Goal: Task Accomplishment & Management: Complete application form

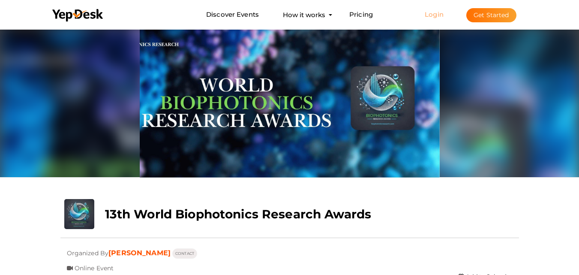
click at [431, 14] on link "Login" at bounding box center [434, 14] width 19 height 8
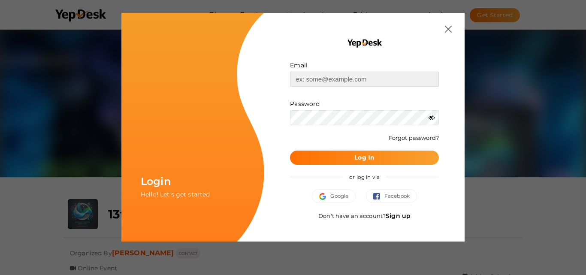
type input "[EMAIL_ADDRESS][DOMAIN_NAME]"
click at [385, 156] on button "Log In" at bounding box center [364, 158] width 149 height 14
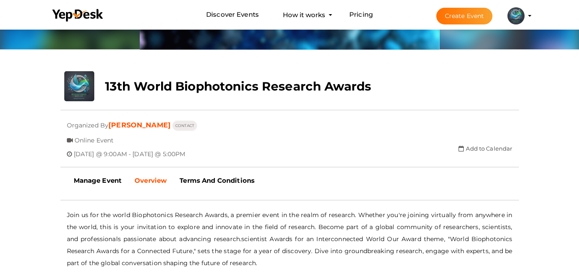
scroll to position [42, 0]
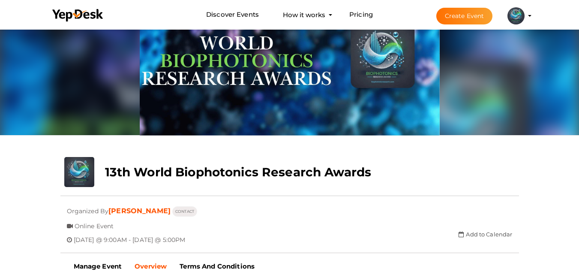
drag, startPoint x: 474, startPoint y: 14, endPoint x: 532, endPoint y: 139, distance: 138.0
click at [532, 139] on div "close Your present response to the invite is You can change your response below…" at bounding box center [289, 219] width 579 height 469
click at [486, 18] on button "Create Event" at bounding box center [465, 16] width 57 height 17
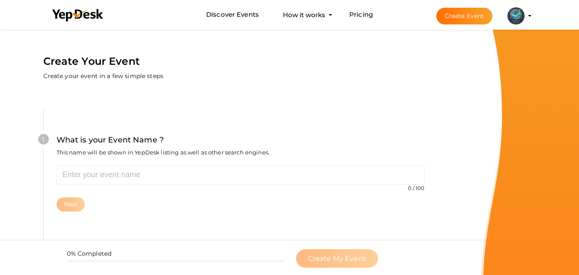
click at [525, 15] on profile-pic at bounding box center [516, 15] width 17 height 6
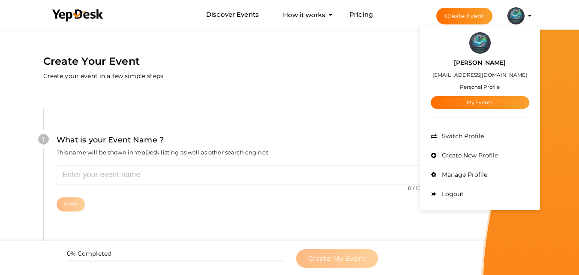
drag, startPoint x: 493, startPoint y: 104, endPoint x: 361, endPoint y: 65, distance: 137.3
click at [361, 65] on div "Create Your Event Create your event in a few simple steps" at bounding box center [241, 54] width 446 height 55
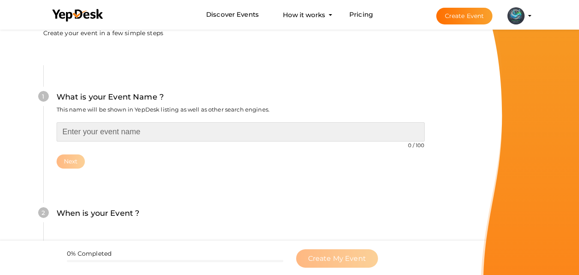
click at [124, 129] on input "text" at bounding box center [241, 131] width 368 height 19
click at [163, 128] on input "text" at bounding box center [241, 131] width 368 height 19
paste input "13th World Biophotonics Research Awards"
click at [70, 132] on input "13th World Biophotonics Research Awards" at bounding box center [241, 131] width 368 height 19
click at [241, 130] on input "14th World Biophotonics Research Awards" at bounding box center [241, 131] width 368 height 19
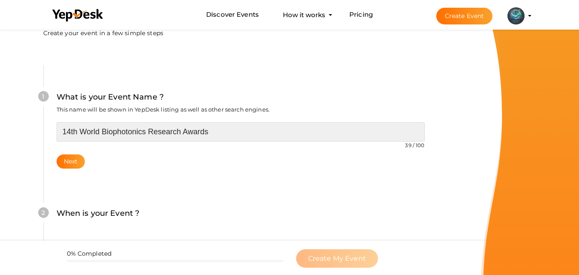
scroll to position [86, 0]
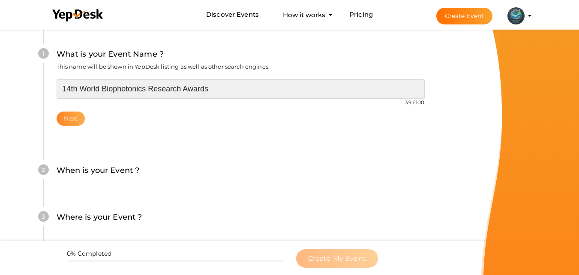
type input "14th World Biophotonics Research Awards"
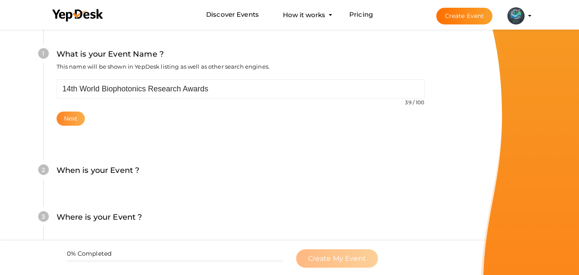
click at [72, 124] on button "Next" at bounding box center [71, 119] width 29 height 14
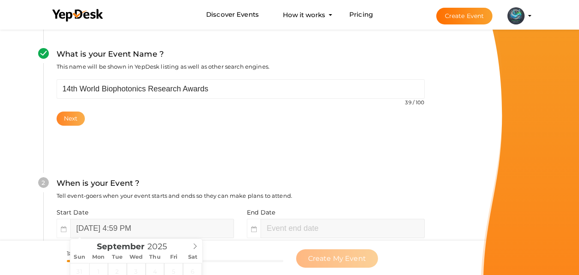
scroll to position [197, 0]
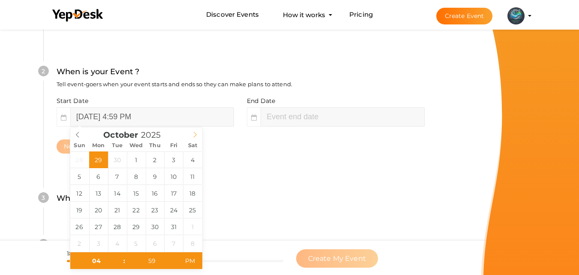
click at [192, 132] on icon at bounding box center [195, 135] width 6 height 6
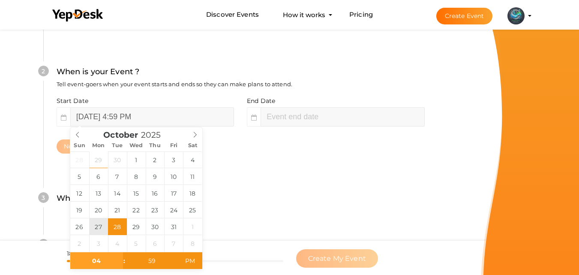
type input "October 27, 2025 4:59 PM"
type input "06"
type input "59"
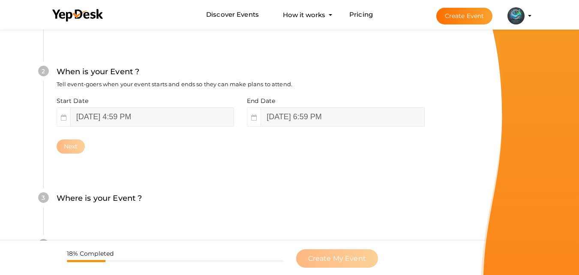
click at [260, 169] on div "2 When is your Event ? Tell event-goers when your event starts and ends so they…" at bounding box center [240, 109] width 395 height 139
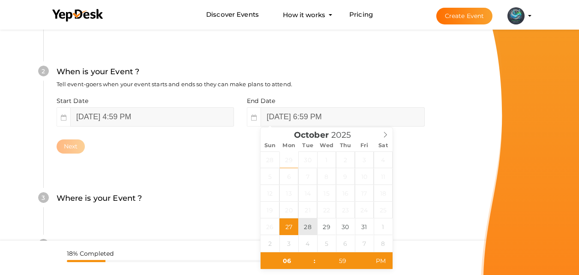
type input "October 28, 2025 6:59 PM"
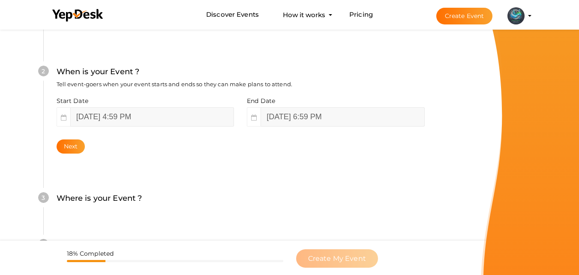
click at [429, 205] on div "3 Where is your Event ? Tell event-goers where your event location is. Venue On…" at bounding box center [240, 202] width 395 height 47
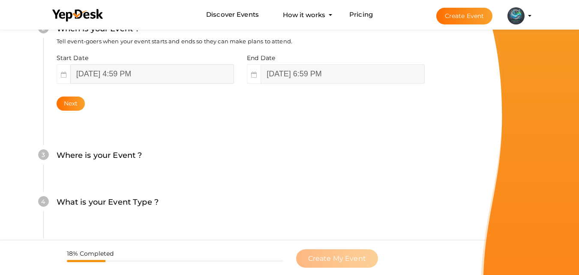
click at [152, 75] on input "October 27, 2025 4:59 PM" at bounding box center [152, 73] width 164 height 19
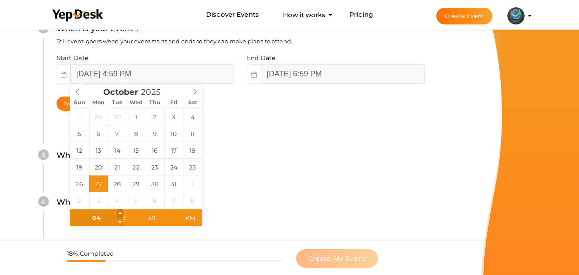
type input "05"
type input "October 27, 2025 5:59 PM"
click at [118, 212] on span at bounding box center [120, 213] width 6 height 9
type input "06"
type input "October 27, 2025 6:59 PM"
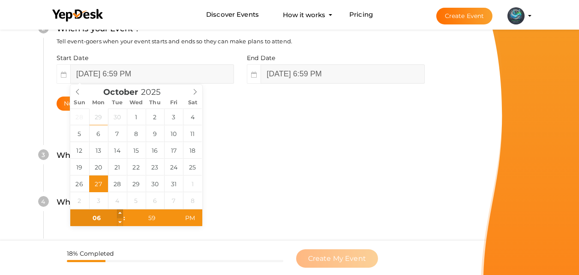
click at [118, 212] on span at bounding box center [120, 213] width 6 height 9
type input "07"
type input "00"
click at [177, 213] on span at bounding box center [175, 213] width 6 height 9
type input "October 27, 2025 7:00 AM"
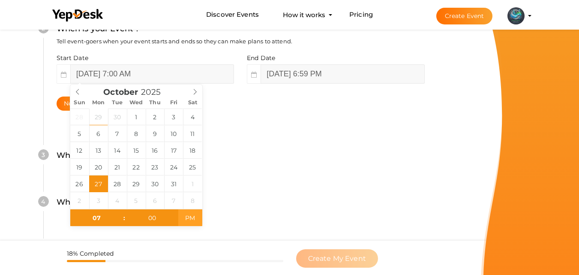
click at [196, 223] on span "PM" at bounding box center [190, 217] width 24 height 17
click at [286, 166] on div "Where is your Event ? Tell event-goers where your event location is." at bounding box center [241, 159] width 368 height 21
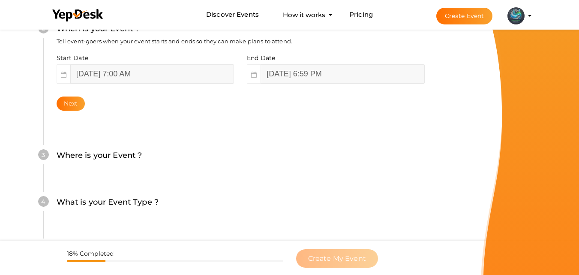
scroll to position [283, 0]
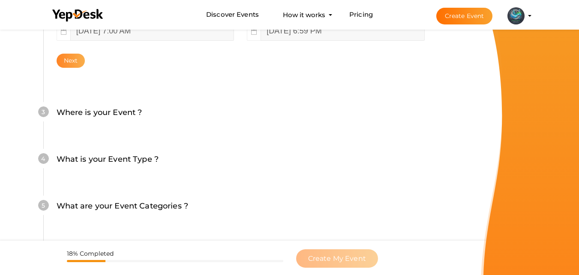
click at [78, 65] on button "Next" at bounding box center [71, 61] width 29 height 14
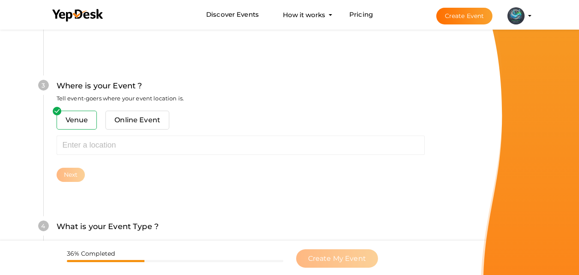
scroll to position [337, 0]
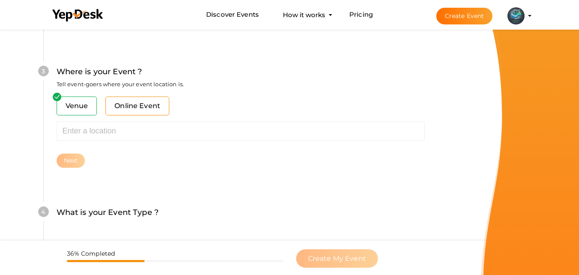
click at [134, 105] on span "Online Event" at bounding box center [138, 105] width 64 height 19
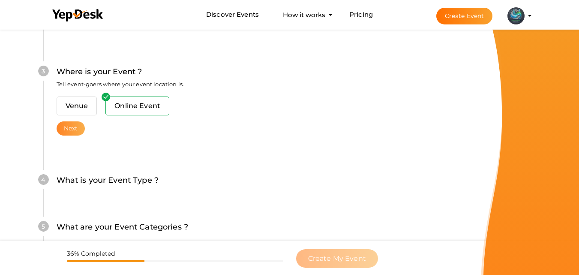
click at [66, 133] on button "Next" at bounding box center [71, 128] width 29 height 14
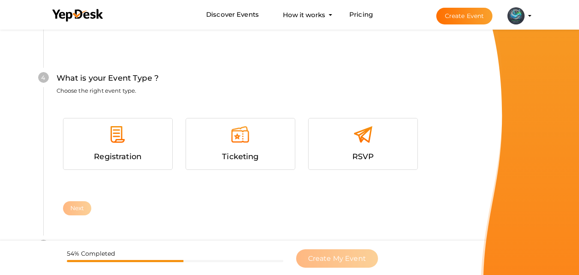
scroll to position [458, 0]
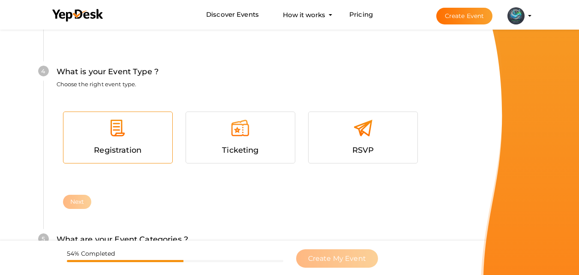
click at [138, 142] on div at bounding box center [118, 131] width 96 height 26
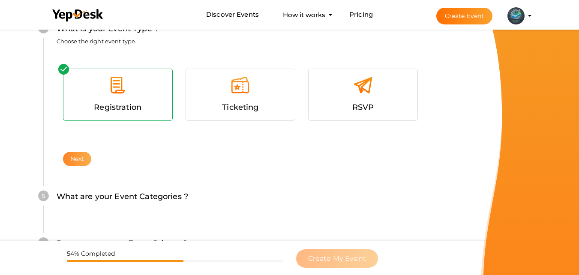
click at [77, 154] on button "Next" at bounding box center [77, 159] width 29 height 14
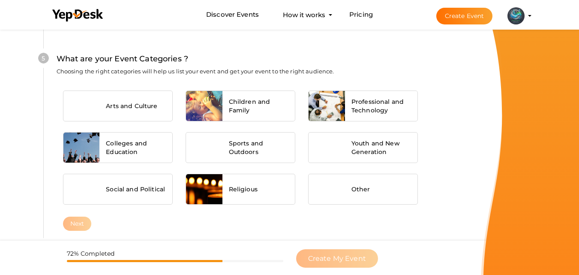
scroll to position [682, 0]
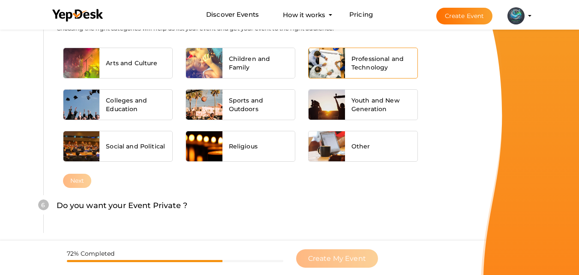
click at [360, 66] on span "Professional and Technology" at bounding box center [382, 62] width 60 height 17
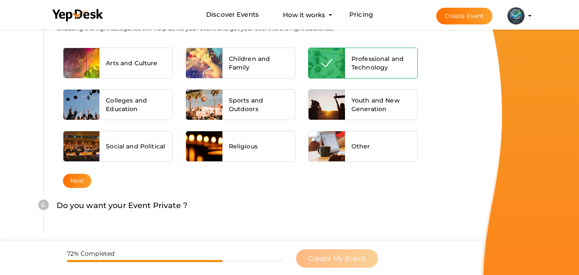
scroll to position [721, 0]
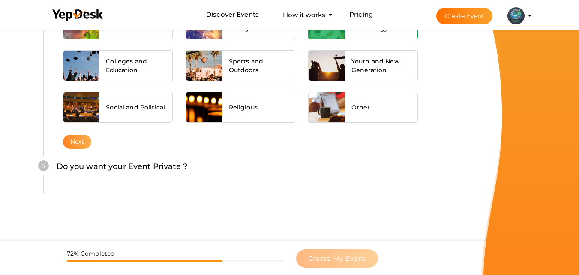
click at [70, 139] on button "Next" at bounding box center [77, 142] width 29 height 14
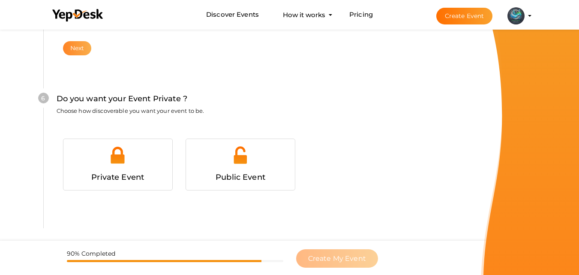
scroll to position [828, 0]
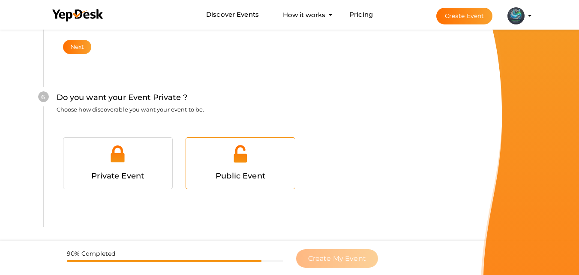
click at [233, 163] on img at bounding box center [240, 153] width 19 height 19
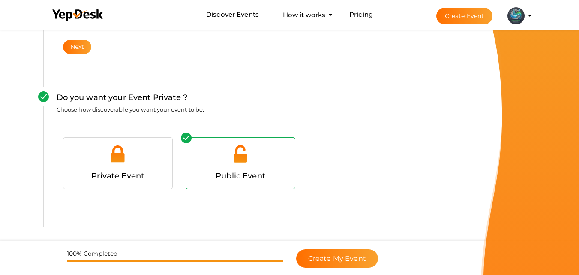
scroll to position [861, 0]
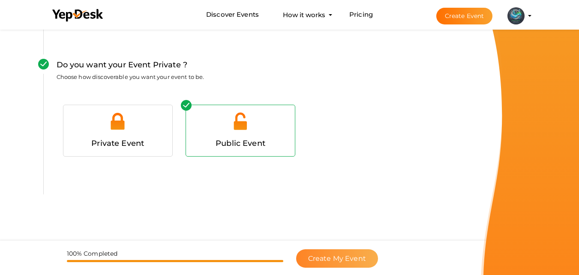
click at [342, 264] on button "Create My Event" at bounding box center [337, 258] width 82 height 18
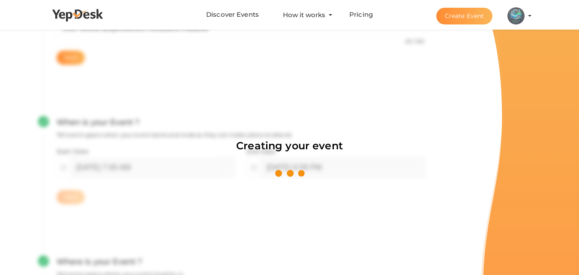
scroll to position [129, 0]
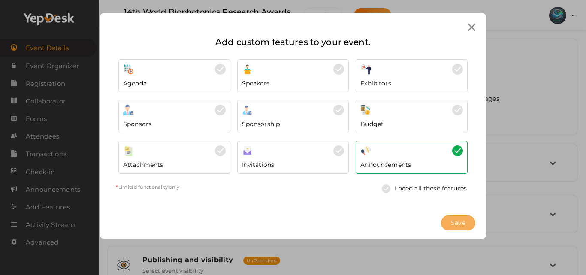
click at [462, 218] on span "Save" at bounding box center [458, 222] width 15 height 9
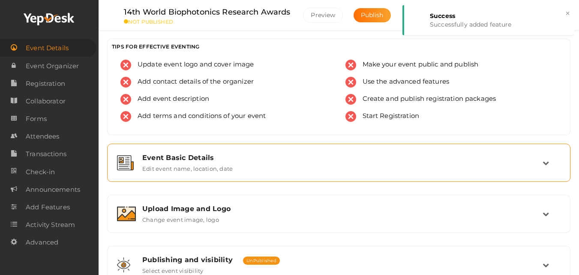
scroll to position [43, 0]
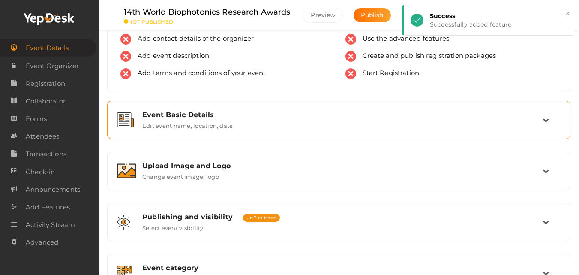
click at [383, 120] on div "Event Basic Details Edit event name, location, date" at bounding box center [339, 120] width 407 height 18
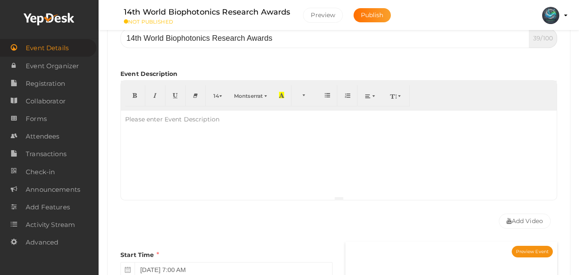
scroll to position [214, 0]
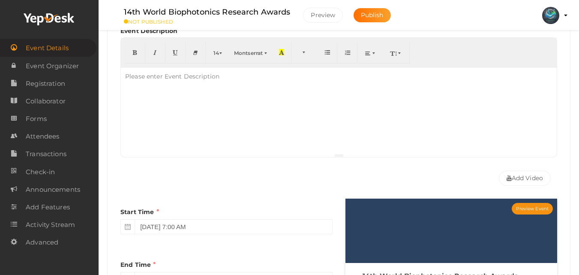
click at [241, 88] on div at bounding box center [339, 111] width 436 height 86
click at [262, 99] on div at bounding box center [339, 111] width 436 height 86
paste div
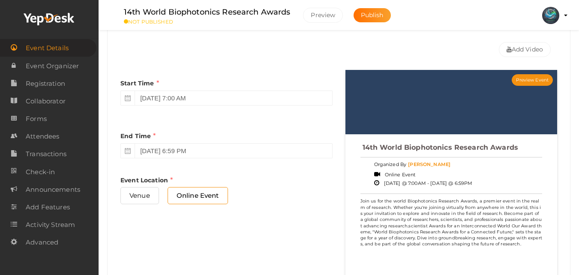
scroll to position [257, 0]
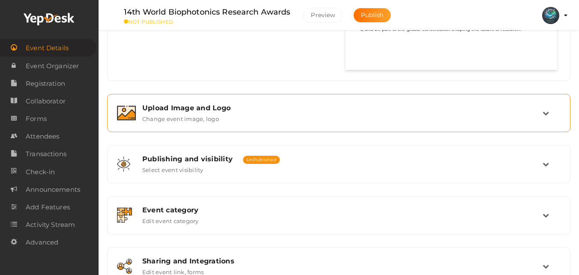
click at [346, 106] on div "Upload Image and Logo" at bounding box center [342, 108] width 401 height 8
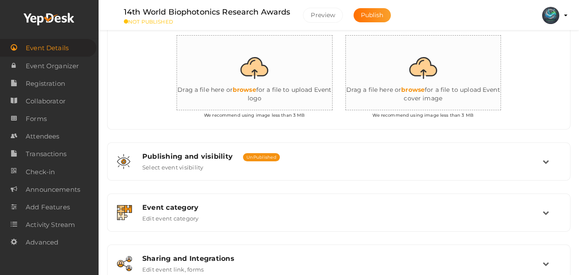
scroll to position [221, 0]
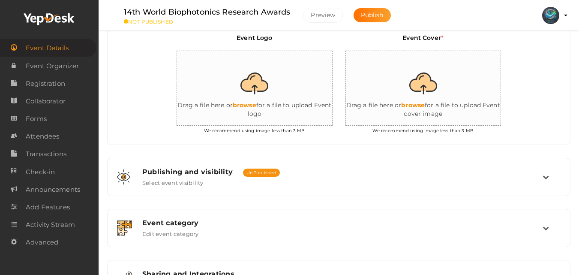
click at [288, 86] on input "file" at bounding box center [263, 88] width 172 height 75
type input "C:\fakepath\1754284066-12th-biophotonics-research-awards.jpg"
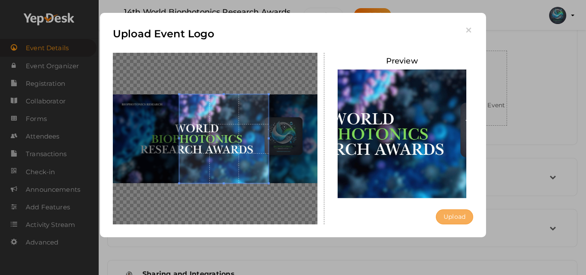
click at [458, 218] on button "Upload" at bounding box center [454, 216] width 37 height 15
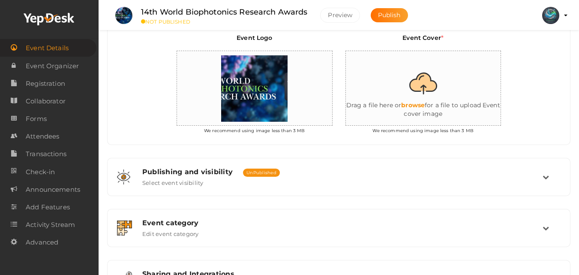
click at [433, 73] on input "file" at bounding box center [432, 88] width 172 height 75
click at [414, 89] on input "file" at bounding box center [432, 88] width 172 height 75
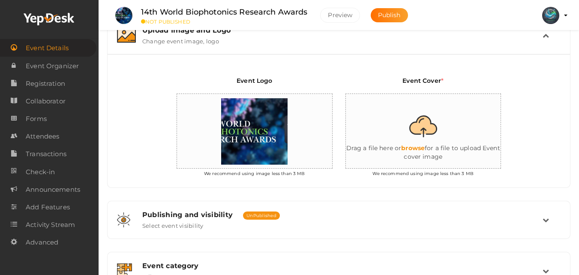
click at [430, 131] on input "file" at bounding box center [432, 131] width 172 height 75
type input "C:\fakepath\7MXRFZ26_normal.jpeg"
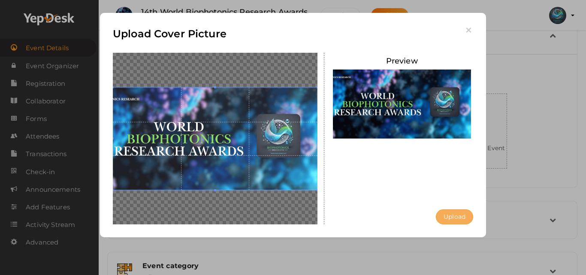
click at [461, 214] on button "Upload" at bounding box center [454, 216] width 37 height 15
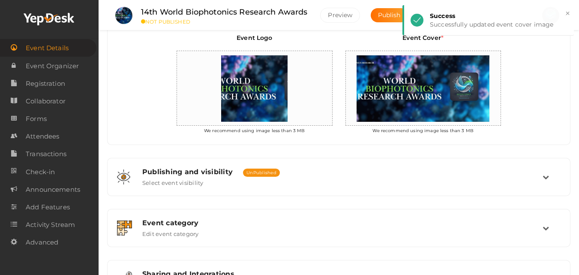
scroll to position [264, 0]
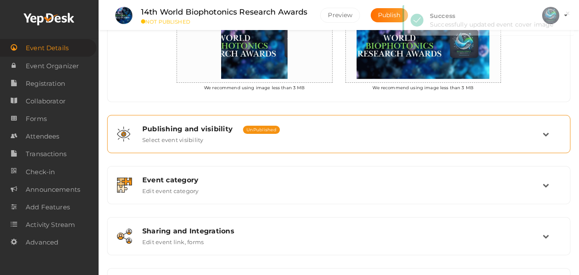
click at [259, 137] on div "Publishing and visibility Published UnPublished Select event visibility" at bounding box center [339, 134] width 407 height 18
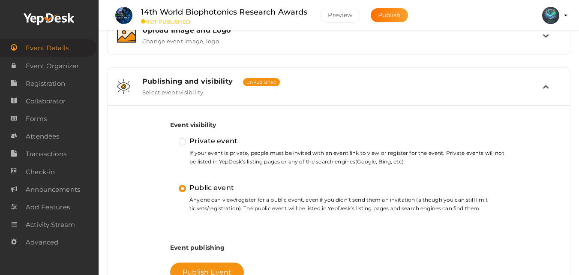
scroll to position [221, 0]
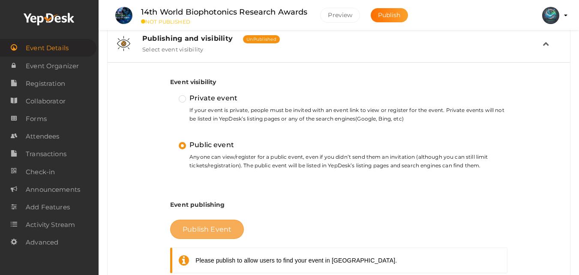
click at [218, 230] on span "Publish Event" at bounding box center [207, 229] width 49 height 8
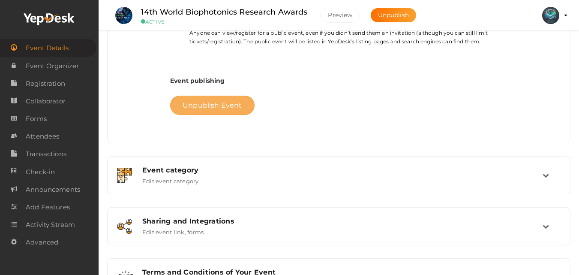
scroll to position [388, 0]
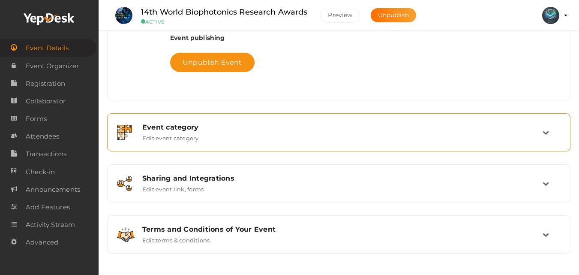
click at [217, 124] on div "Event category" at bounding box center [342, 127] width 401 height 8
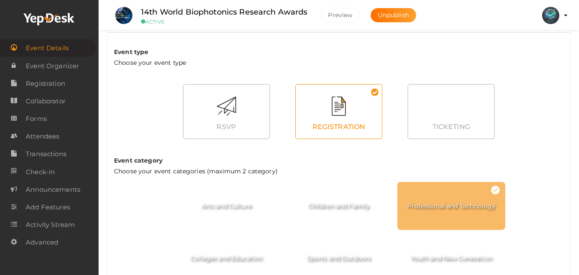
scroll to position [495, 0]
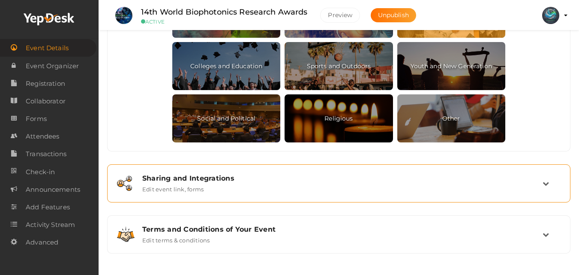
click at [286, 174] on div "Sharing and Integrations" at bounding box center [342, 178] width 401 height 8
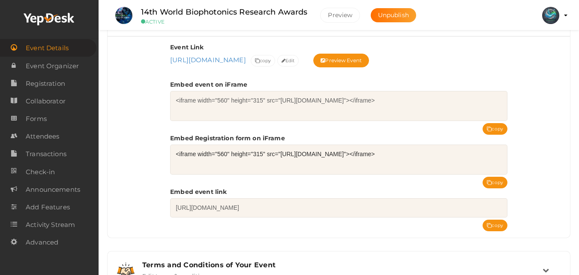
scroll to position [397, 0]
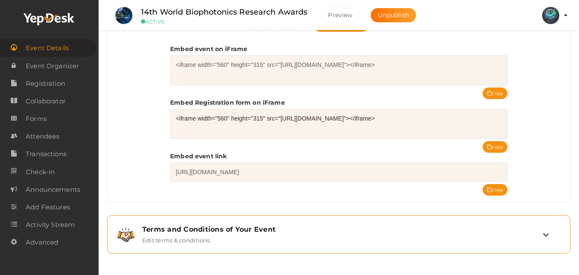
click at [269, 233] on div "Terms and Conditions of Your Event Edit terms & conditions" at bounding box center [339, 234] width 407 height 18
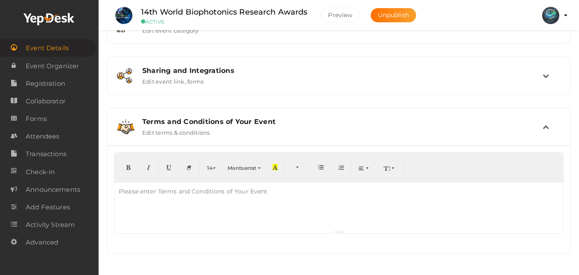
scroll to position [291, 0]
click at [297, 199] on div at bounding box center [339, 206] width 449 height 47
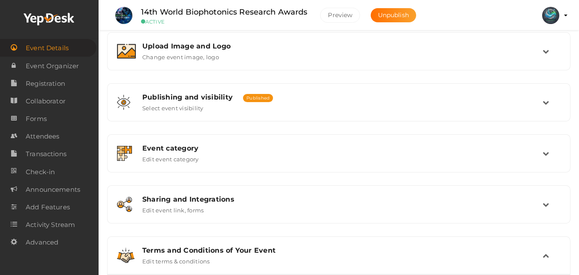
scroll to position [0, 0]
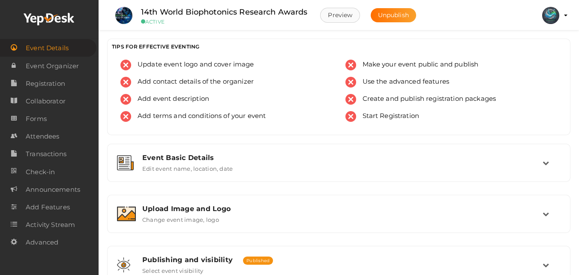
click at [342, 15] on button "Preview" at bounding box center [340, 15] width 40 height 15
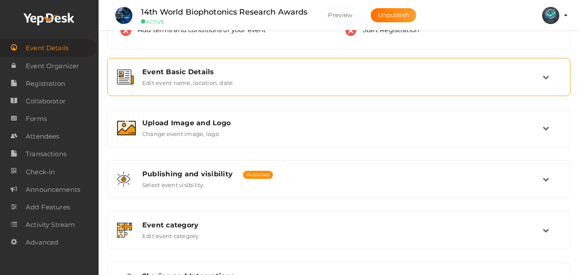
click at [304, 84] on div "Event Basic Details Edit event name, location, date" at bounding box center [339, 77] width 407 height 18
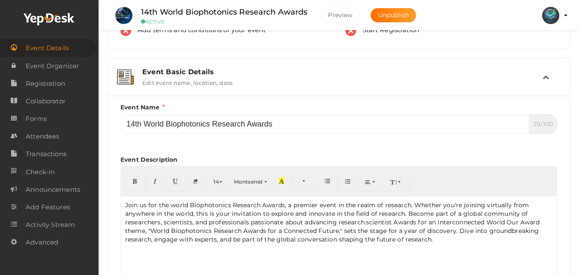
scroll to position [0, 0]
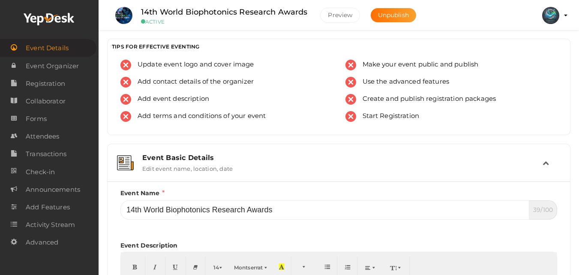
click at [319, 158] on div "Event Basic Details" at bounding box center [342, 158] width 401 height 8
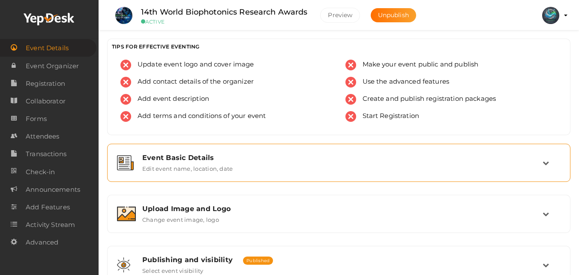
click at [319, 159] on div "Event Basic Details" at bounding box center [342, 158] width 401 height 8
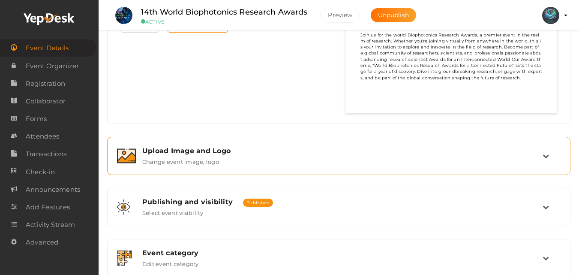
click at [319, 156] on div "Upload Image and Logo Change event image, logo" at bounding box center [339, 156] width 407 height 18
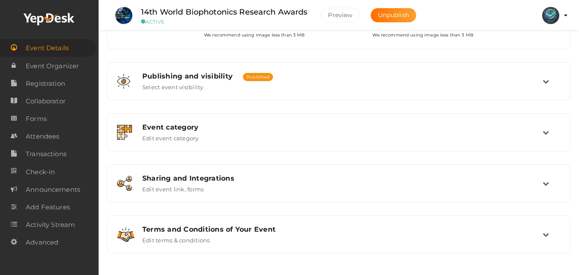
scroll to position [231, 0]
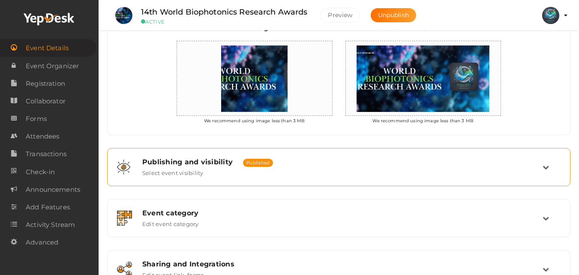
click at [317, 163] on div "Publishing and visibility Published UnPublished" at bounding box center [342, 162] width 401 height 8
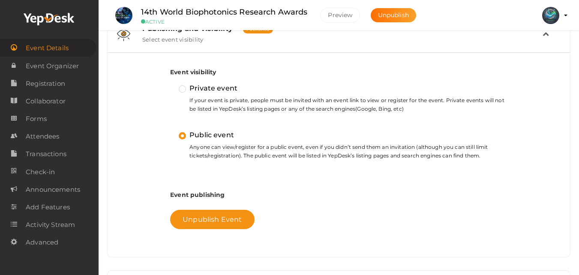
scroll to position [360, 0]
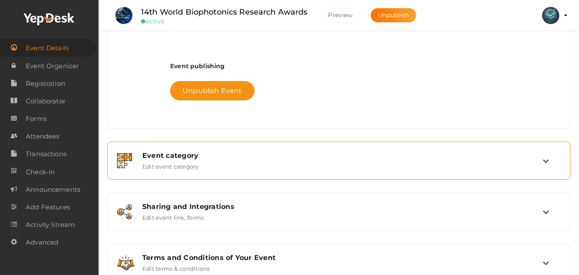
click at [319, 160] on div "Event category Edit event category" at bounding box center [339, 160] width 407 height 18
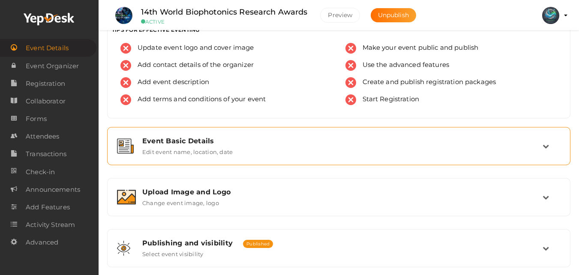
scroll to position [0, 0]
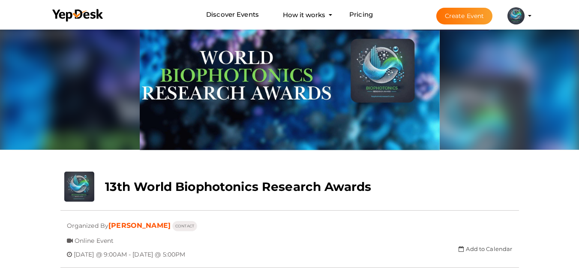
scroll to position [27, 0]
click at [530, 12] on li "Create Event arthur morgan professorr321@gmail.com Personal Profile My Events A…" at bounding box center [476, 15] width 115 height 31
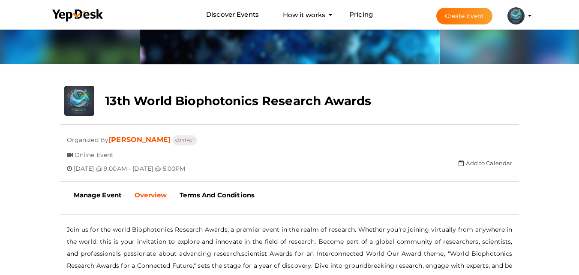
scroll to position [70, 0]
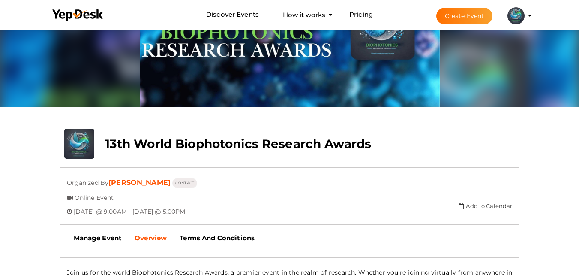
click at [525, 16] on profile-pic at bounding box center [516, 15] width 17 height 6
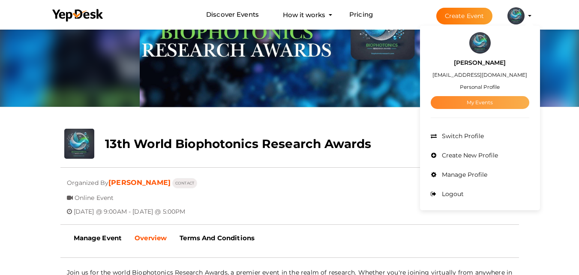
click at [473, 99] on link "My Events" at bounding box center [480, 102] width 99 height 13
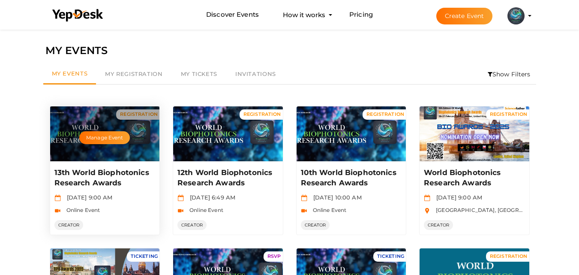
click at [96, 160] on div "Manage Event" at bounding box center [105, 133] width 110 height 55
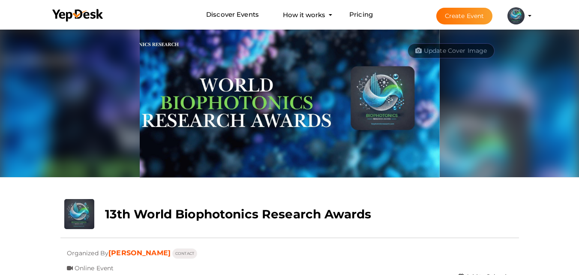
scroll to position [43, 0]
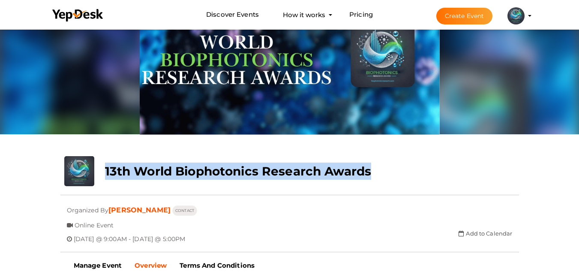
drag, startPoint x: 109, startPoint y: 167, endPoint x: 377, endPoint y: 163, distance: 268.1
click at [376, 163] on div "13th World Biophotonics Research Awards" at bounding box center [252, 169] width 306 height 26
copy b "13th World Biophotonics Research Awards"
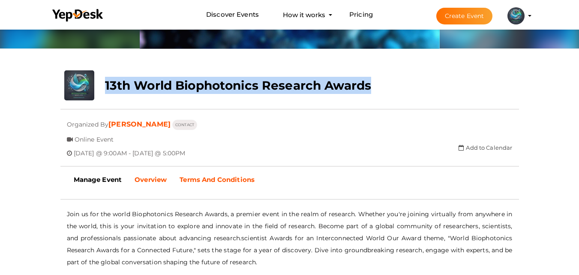
scroll to position [214, 0]
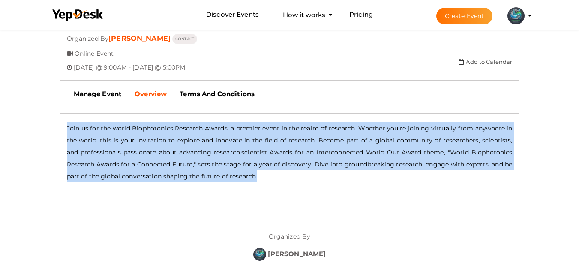
drag, startPoint x: 64, startPoint y: 126, endPoint x: 285, endPoint y: 187, distance: 229.3
click at [285, 187] on div "- No Description Available - Join us for the world Biophotonics Research Awards…" at bounding box center [289, 165] width 459 height 86
copy p "Join us for the world Biophotonics Research Awards, a premier event in the real…"
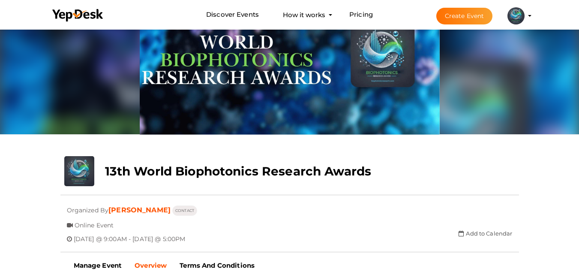
scroll to position [0, 0]
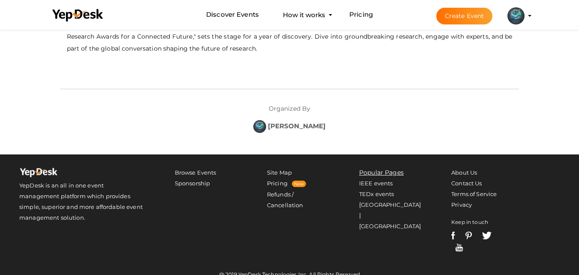
scroll to position [128, 0]
